Goal: Navigation & Orientation: Find specific page/section

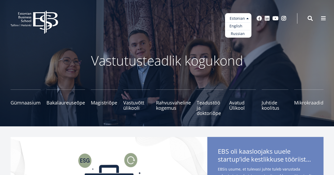
click at [236, 25] on link "English" at bounding box center [238, 26] width 26 height 8
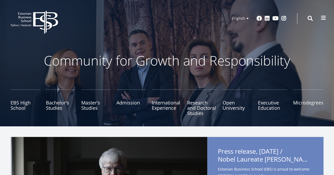
click at [327, 20] on button at bounding box center [323, 18] width 11 height 11
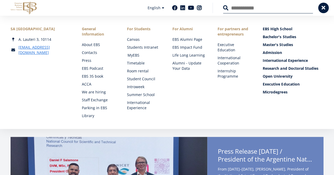
click at [132, 55] on link "MyEBS" at bounding box center [144, 55] width 35 height 5
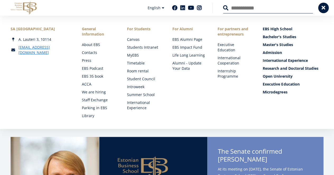
click at [134, 30] on link "For Students" at bounding box center [144, 28] width 35 height 5
